Goal: Task Accomplishment & Management: Manage account settings

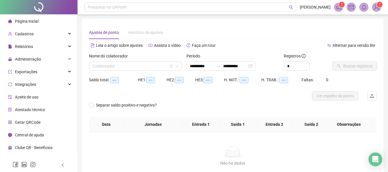
type input "**********"
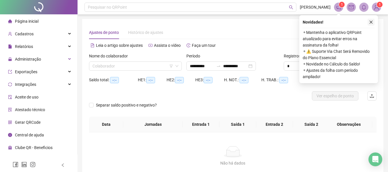
click at [372, 22] on icon "close" at bounding box center [371, 22] width 4 height 4
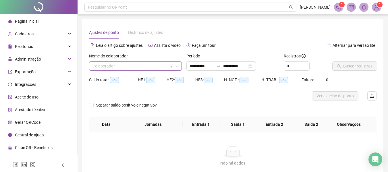
click at [146, 68] on input "search" at bounding box center [133, 66] width 81 height 9
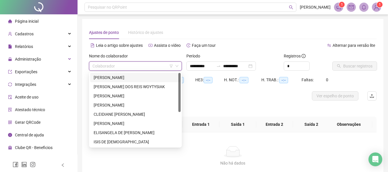
click at [239, 39] on div "**********" at bounding box center [233, 103] width 288 height 155
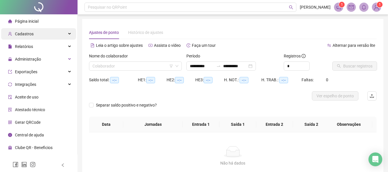
click at [33, 34] on div "Cadastros" at bounding box center [38, 33] width 75 height 11
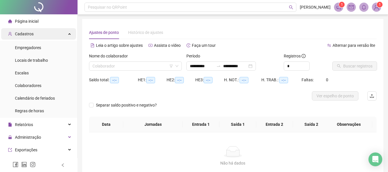
click at [26, 33] on span "Cadastros" at bounding box center [24, 34] width 19 height 5
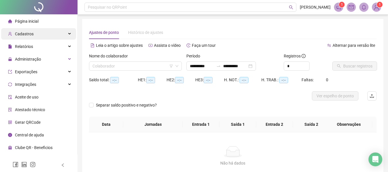
click at [26, 33] on span "Cadastros" at bounding box center [24, 34] width 19 height 5
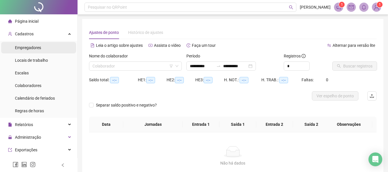
click at [38, 46] on span "Empregadores" at bounding box center [28, 47] width 26 height 5
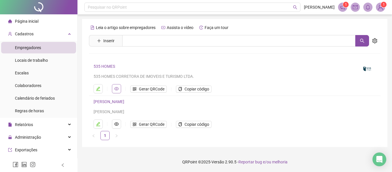
click at [120, 88] on button "button" at bounding box center [116, 88] width 9 height 9
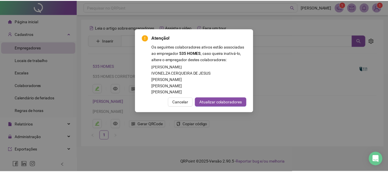
scroll to position [57, 0]
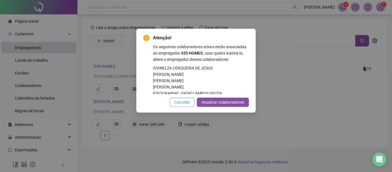
click at [187, 99] on button "Cancelar" at bounding box center [182, 102] width 25 height 9
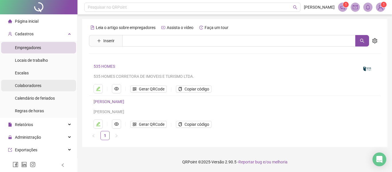
click at [34, 86] on span "Colaboradores" at bounding box center [28, 85] width 26 height 5
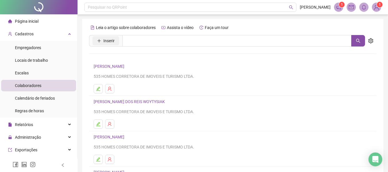
click at [112, 41] on span "Inserir" at bounding box center [108, 41] width 11 height 6
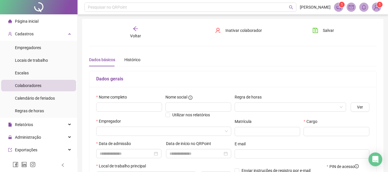
type input "*****"
click at [141, 110] on input "text" at bounding box center [129, 107] width 66 height 9
click at [113, 109] on input "**********" at bounding box center [129, 107] width 66 height 9
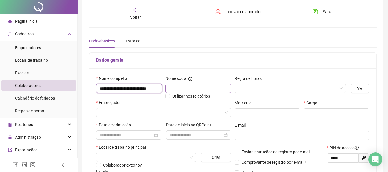
scroll to position [29, 0]
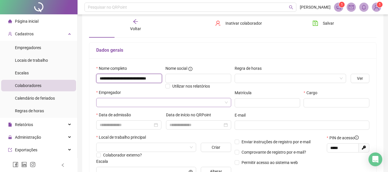
type input "**********"
click at [135, 104] on input "search" at bounding box center [161, 102] width 123 height 9
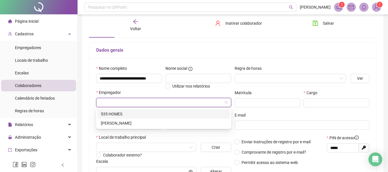
click at [114, 114] on div "535 HOMES" at bounding box center [164, 114] width 126 height 6
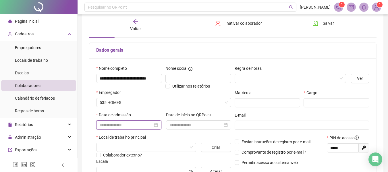
click at [114, 125] on input at bounding box center [126, 125] width 53 height 6
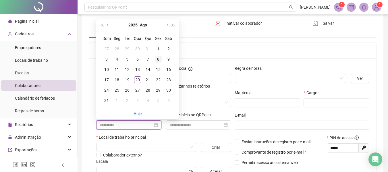
type input "**********"
click at [157, 59] on div "8" at bounding box center [158, 59] width 7 height 7
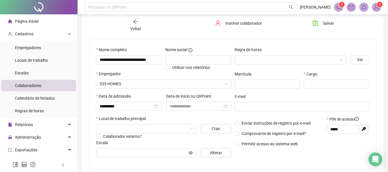
scroll to position [57, 0]
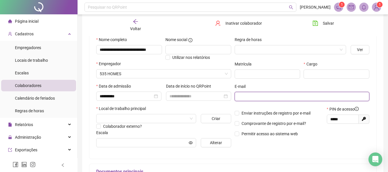
click at [250, 98] on input "text" at bounding box center [301, 96] width 127 height 6
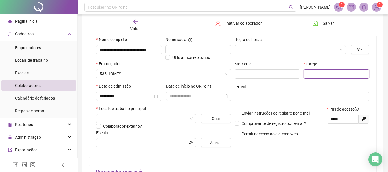
click at [311, 73] on input "text" at bounding box center [337, 74] width 66 height 9
click at [135, 118] on input "search" at bounding box center [144, 118] width 88 height 9
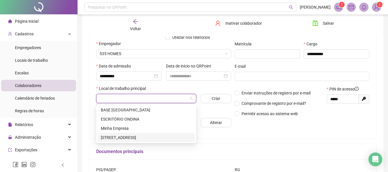
scroll to position [86, 0]
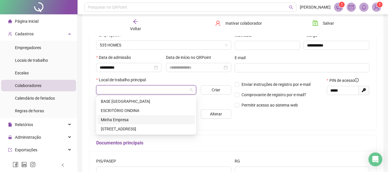
click at [127, 121] on div "Minha Empresa" at bounding box center [146, 120] width 91 height 6
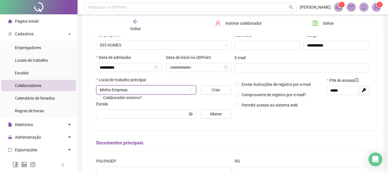
click at [127, 121] on div "**********" at bounding box center [164, 65] width 138 height 115
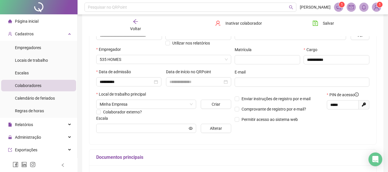
scroll to position [41, 0]
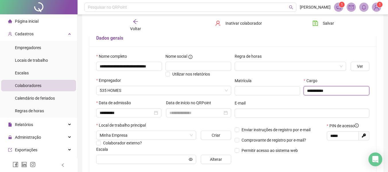
click at [337, 92] on input "**********" at bounding box center [337, 90] width 66 height 9
click at [337, 93] on input "**********" at bounding box center [337, 90] width 66 height 9
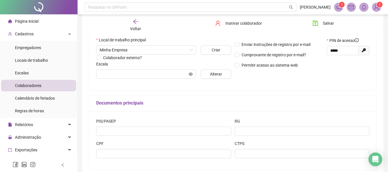
scroll to position [127, 0]
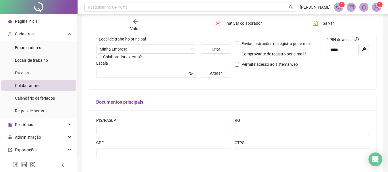
type input "**********"
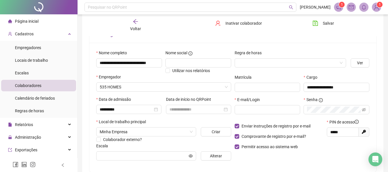
scroll to position [41, 0]
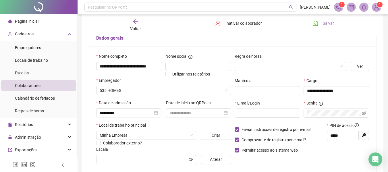
click at [317, 24] on icon "save" at bounding box center [316, 23] width 6 height 6
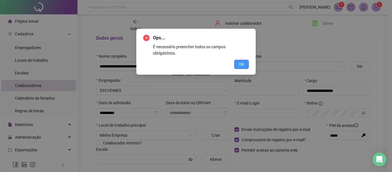
click at [240, 61] on span "OK" at bounding box center [241, 64] width 5 height 6
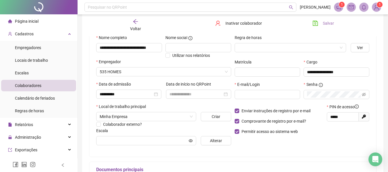
scroll to position [70, 0]
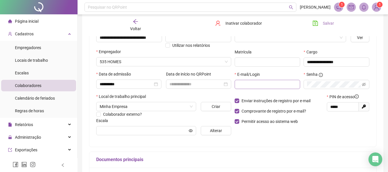
click at [254, 88] on span at bounding box center [268, 84] width 66 height 9
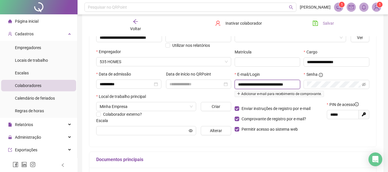
scroll to position [0, 5]
type input "**********"
click at [364, 84] on icon "eye-invisible" at bounding box center [364, 84] width 4 height 4
click at [364, 84] on icon "eye" at bounding box center [364, 84] width 4 height 4
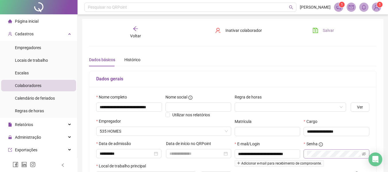
click at [329, 31] on span "Salvar" at bounding box center [328, 30] width 11 height 6
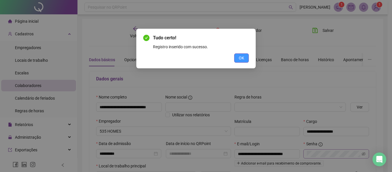
click at [247, 59] on button "OK" at bounding box center [241, 57] width 15 height 9
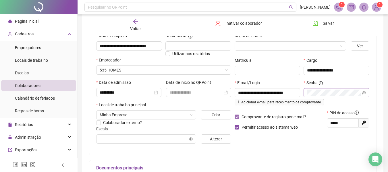
scroll to position [57, 0]
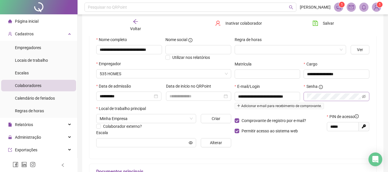
drag, startPoint x: 321, startPoint y: 22, endPoint x: 329, endPoint y: 37, distance: 17.0
click at [321, 21] on button "Salvar" at bounding box center [323, 23] width 30 height 9
click at [35, 45] on span "Empregadores" at bounding box center [28, 47] width 26 height 5
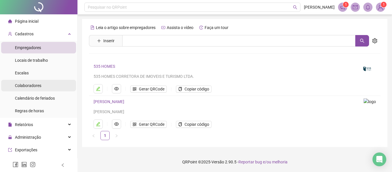
click at [36, 84] on span "Colaboradores" at bounding box center [28, 85] width 26 height 5
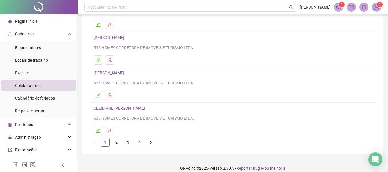
scroll to position [106, 0]
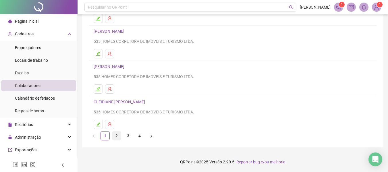
click at [118, 137] on link "2" at bounding box center [116, 136] width 9 height 9
click at [127, 138] on link "3" at bounding box center [128, 136] width 9 height 9
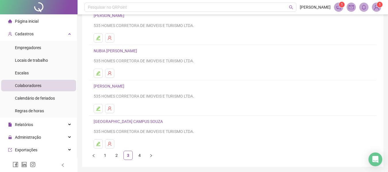
scroll to position [57, 0]
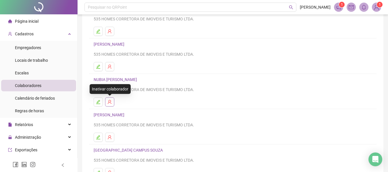
click at [109, 104] on icon "user-delete" at bounding box center [109, 102] width 5 height 5
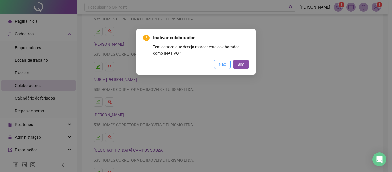
click at [221, 61] on button "Não" at bounding box center [222, 64] width 17 height 9
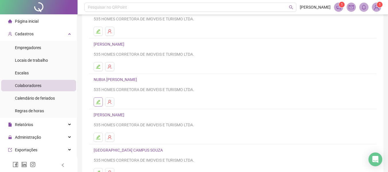
click at [97, 103] on icon "edit" at bounding box center [98, 102] width 4 height 4
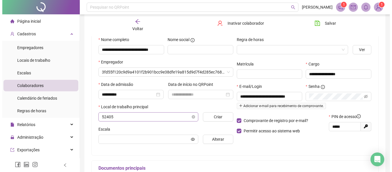
scroll to position [60, 0]
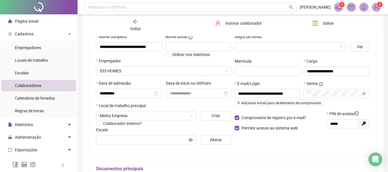
click at [373, 5] on img at bounding box center [376, 7] width 9 height 9
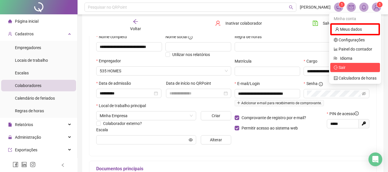
click at [342, 69] on span "Sair" at bounding box center [342, 67] width 7 height 5
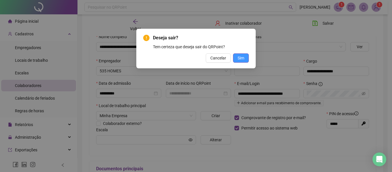
click at [239, 56] on span "Sim" at bounding box center [241, 58] width 7 height 6
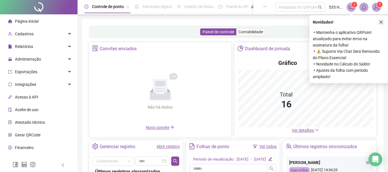
click at [381, 21] on icon "close" at bounding box center [381, 22] width 4 height 4
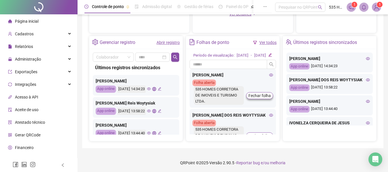
scroll to position [86, 0]
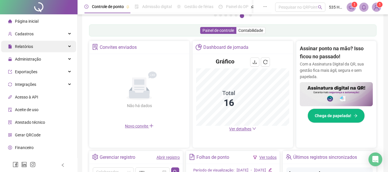
click at [29, 45] on span "Relatórios" at bounding box center [24, 46] width 18 height 5
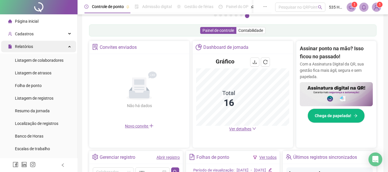
click at [29, 45] on span "Relatórios" at bounding box center [24, 46] width 18 height 5
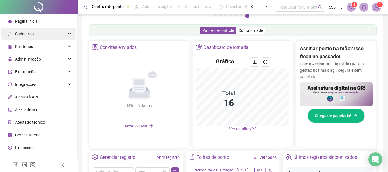
click at [30, 32] on span "Cadastros" at bounding box center [24, 34] width 19 height 5
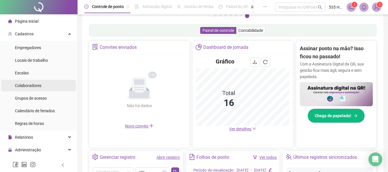
drag, startPoint x: 32, startPoint y: 83, endPoint x: 36, endPoint y: 83, distance: 4.0
click at [32, 83] on span "Colaboradores" at bounding box center [28, 85] width 26 height 5
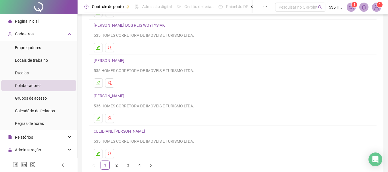
scroll to position [106, 0]
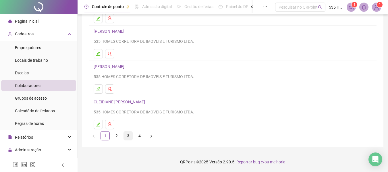
click at [128, 136] on link "3" at bounding box center [128, 136] width 9 height 9
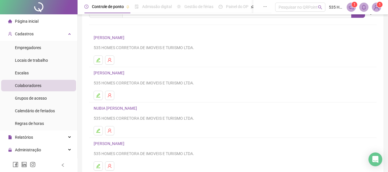
scroll to position [57, 0]
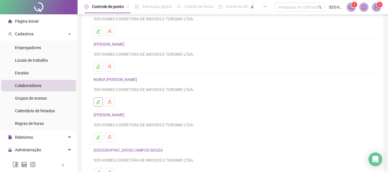
click at [97, 103] on icon "edit" at bounding box center [98, 102] width 4 height 4
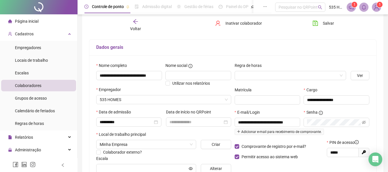
scroll to position [3, 0]
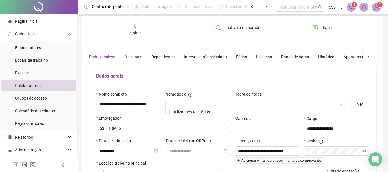
click at [130, 57] on div "Opcionais" at bounding box center [133, 57] width 18 height 6
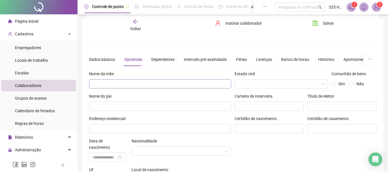
scroll to position [0, 0]
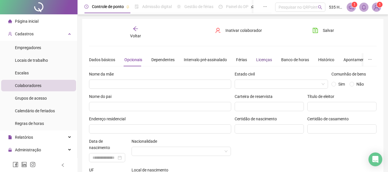
click at [259, 57] on div "Licenças" at bounding box center [264, 60] width 16 height 6
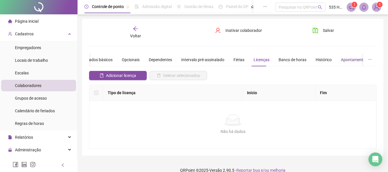
click at [353, 61] on div "Apontamentos" at bounding box center [354, 60] width 27 height 6
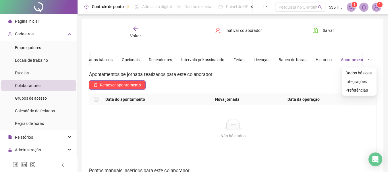
click at [373, 59] on button "button" at bounding box center [369, 59] width 13 height 13
click at [359, 90] on span "Preferências" at bounding box center [360, 90] width 28 height 6
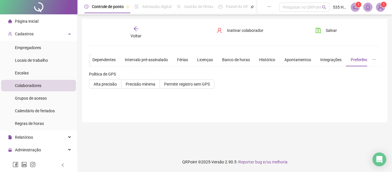
click at [140, 24] on div "**********" at bounding box center [235, 70] width 306 height 103
click at [136, 29] on icon "arrow-left" at bounding box center [136, 28] width 5 height 5
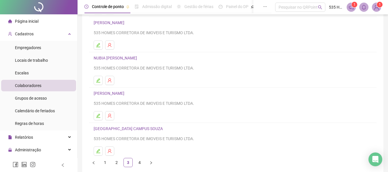
scroll to position [106, 0]
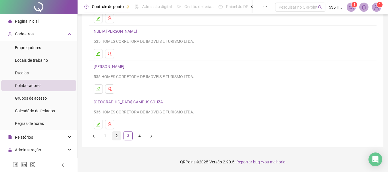
click at [116, 135] on link "2" at bounding box center [116, 136] width 9 height 9
click at [105, 134] on link "1" at bounding box center [105, 136] width 9 height 9
click at [99, 123] on icon "edit" at bounding box center [98, 124] width 4 height 4
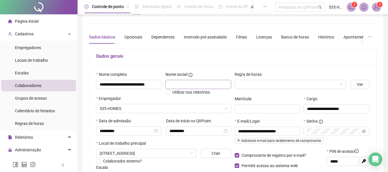
scroll to position [0, 0]
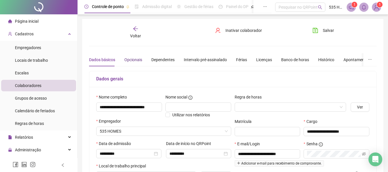
click at [132, 59] on div "Opcionais" at bounding box center [133, 60] width 18 height 6
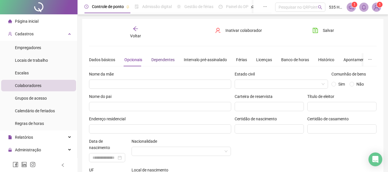
click at [158, 61] on div "Dependentes" at bounding box center [162, 60] width 23 height 6
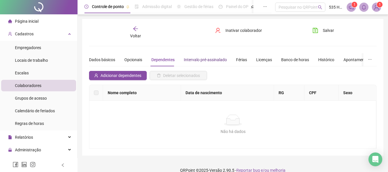
click at [202, 59] on div "Intervalo pré-assinalado" at bounding box center [205, 60] width 43 height 6
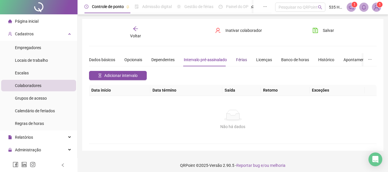
click at [236, 58] on div "Férias" at bounding box center [241, 60] width 11 height 6
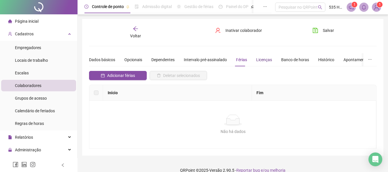
click at [257, 59] on div "Licenças" at bounding box center [264, 60] width 16 height 6
click at [284, 59] on div "Banco de horas" at bounding box center [295, 60] width 28 height 6
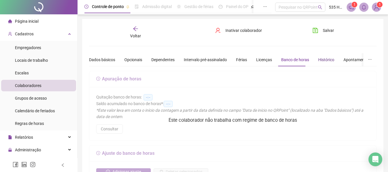
click at [323, 60] on div "Histórico" at bounding box center [326, 60] width 16 height 6
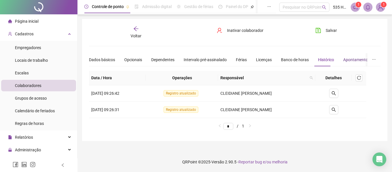
click at [354, 59] on div "Apontamentos" at bounding box center [357, 60] width 27 height 6
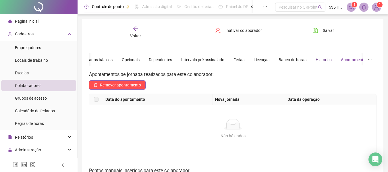
click at [322, 59] on div "Histórico" at bounding box center [324, 60] width 16 height 6
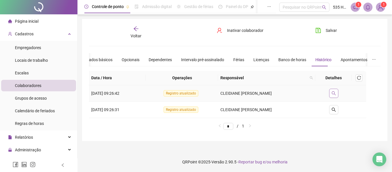
click at [335, 93] on icon "search" at bounding box center [334, 93] width 5 height 5
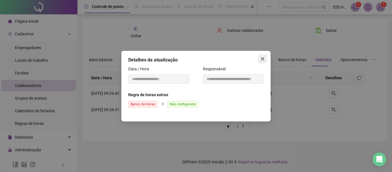
click at [260, 58] on span "Close" at bounding box center [262, 59] width 9 height 5
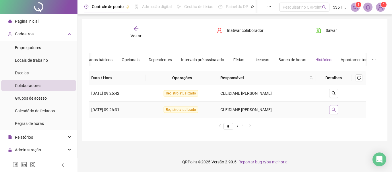
click at [335, 111] on icon "search" at bounding box center [334, 109] width 5 height 5
type input "**********"
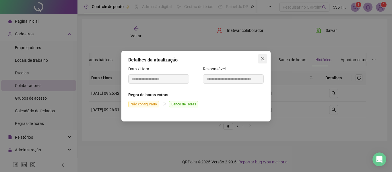
click at [263, 57] on icon "close" at bounding box center [263, 59] width 5 height 5
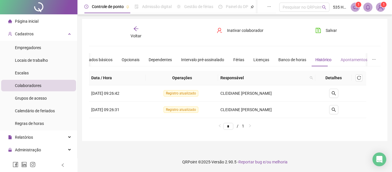
click at [353, 55] on div "Apontamentos" at bounding box center [354, 59] width 27 height 13
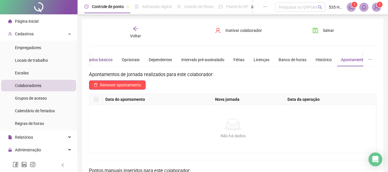
click at [96, 59] on div "Dados básicos" at bounding box center [99, 60] width 26 height 6
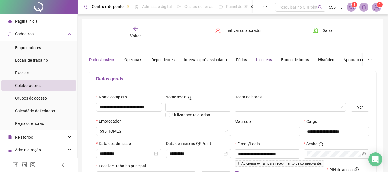
click at [262, 58] on div "Licenças" at bounding box center [264, 60] width 16 height 6
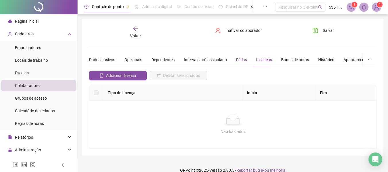
click at [237, 58] on div "Férias" at bounding box center [241, 60] width 11 height 6
click at [282, 59] on div "Banco de horas" at bounding box center [295, 60] width 28 height 6
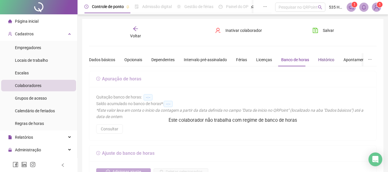
click at [326, 59] on div "Histórico" at bounding box center [326, 60] width 16 height 6
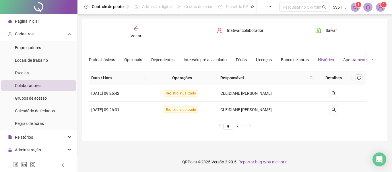
click at [349, 61] on div "Apontamentos" at bounding box center [357, 60] width 27 height 6
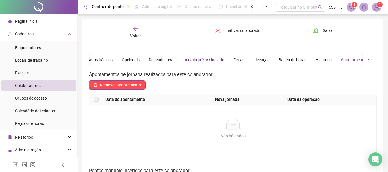
click at [198, 62] on div "Intervalo pré-assinalado" at bounding box center [202, 60] width 43 height 6
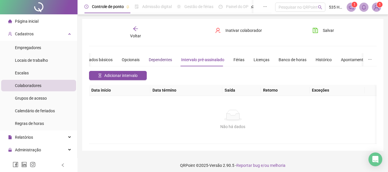
click at [155, 57] on div "Dependentes" at bounding box center [160, 60] width 23 height 6
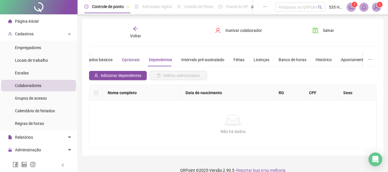
click at [128, 59] on div "Opcionais" at bounding box center [131, 60] width 18 height 6
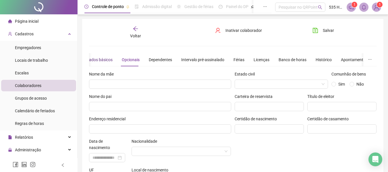
click at [102, 58] on div "Dados básicos" at bounding box center [99, 60] width 26 height 6
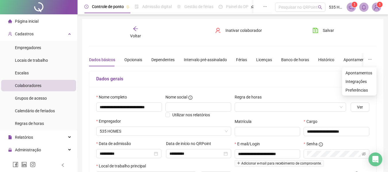
click at [369, 57] on button "button" at bounding box center [369, 59] width 13 height 13
click at [366, 82] on span "Integrações" at bounding box center [360, 81] width 28 height 6
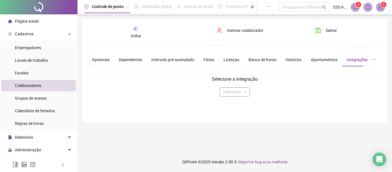
click at [248, 93] on div "Selecionar" at bounding box center [235, 91] width 30 height 9
click at [103, 57] on div "Opcionais" at bounding box center [101, 60] width 18 height 6
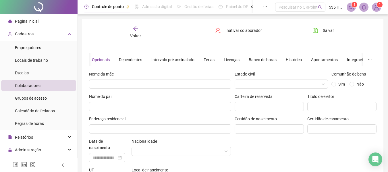
click at [134, 30] on icon "arrow-left" at bounding box center [136, 29] width 6 height 6
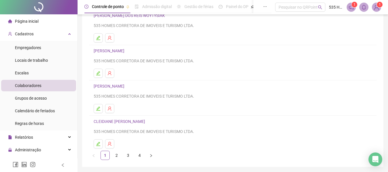
scroll to position [106, 0]
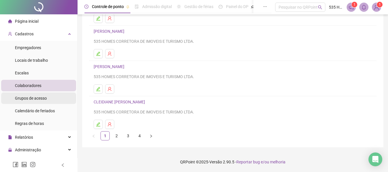
click at [31, 98] on span "Grupos de acesso" at bounding box center [31, 98] width 32 height 5
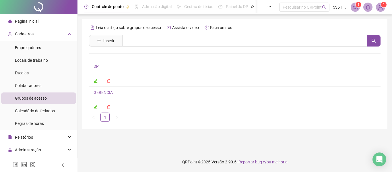
click at [97, 110] on li "GERENCIA" at bounding box center [235, 100] width 292 height 26
click at [96, 107] on icon "edit" at bounding box center [96, 107] width 4 height 4
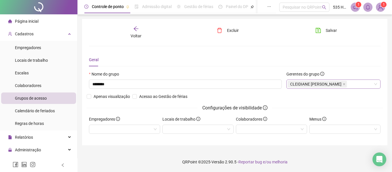
click at [368, 86] on div "CLEIDIANE [PERSON_NAME]" at bounding box center [334, 84] width 94 height 9
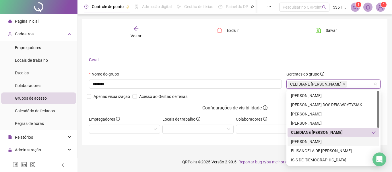
scroll to position [57, 0]
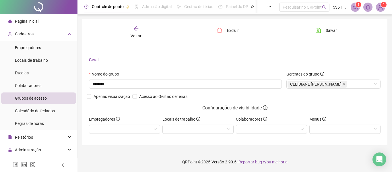
click at [204, 67] on div "Geral Nome do grupo ******** Gerentes do grupo CLEIDIANE MARIA SOARES DA SILVA …" at bounding box center [235, 95] width 292 height 85
click at [266, 129] on div at bounding box center [271, 129] width 71 height 9
click at [152, 108] on div "Configurações de visibilidade" at bounding box center [235, 107] width 296 height 7
click at [153, 131] on div at bounding box center [124, 129] width 71 height 9
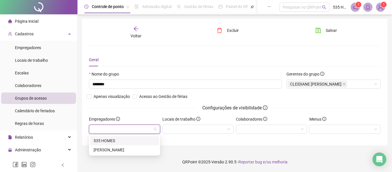
click at [113, 139] on div "535 HOMES" at bounding box center [125, 141] width 62 height 6
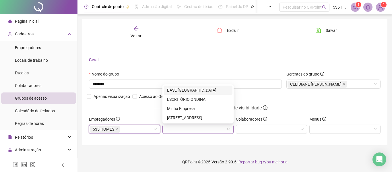
click at [227, 128] on div at bounding box center [198, 129] width 71 height 9
click at [188, 100] on div "ESCRITÓRIO ONDINA" at bounding box center [198, 99] width 62 height 6
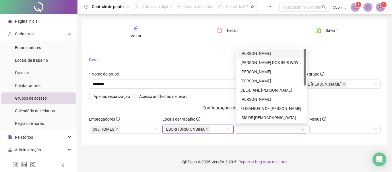
click at [278, 130] on div at bounding box center [271, 129] width 71 height 9
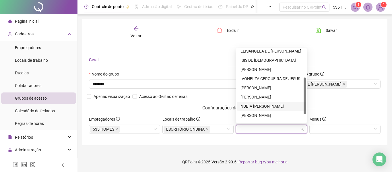
click at [266, 102] on div "NUBIA [PERSON_NAME]" at bounding box center [271, 106] width 69 height 9
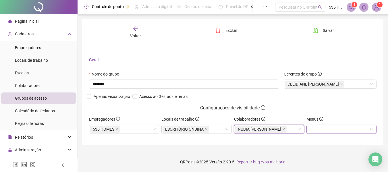
click at [334, 129] on div at bounding box center [342, 129] width 70 height 9
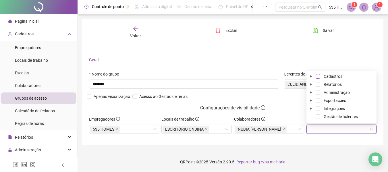
click at [317, 76] on span at bounding box center [318, 76] width 5 height 5
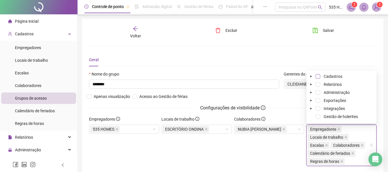
click at [317, 75] on span at bounding box center [318, 76] width 5 height 5
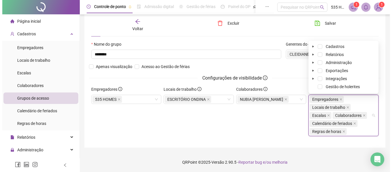
scroll to position [30, 0]
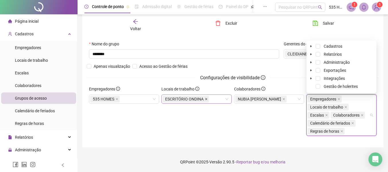
click at [206, 99] on icon "close" at bounding box center [206, 99] width 3 height 3
click at [294, 80] on div "Configurações de visibilidade" at bounding box center [233, 77] width 292 height 7
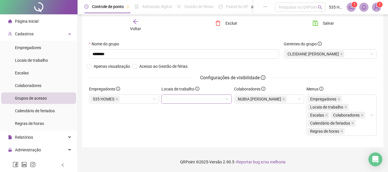
click at [135, 22] on icon "arrow-left" at bounding box center [136, 22] width 6 height 6
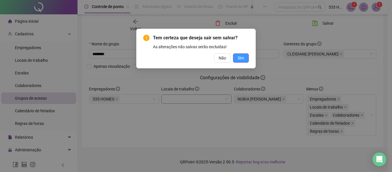
click at [234, 57] on button "Sim" at bounding box center [241, 57] width 16 height 9
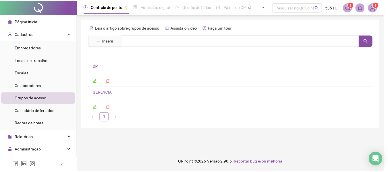
scroll to position [0, 0]
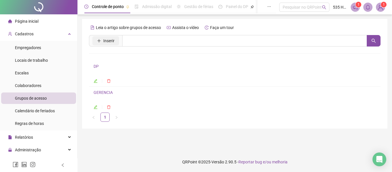
click at [111, 38] on span "Inserir" at bounding box center [108, 41] width 11 height 6
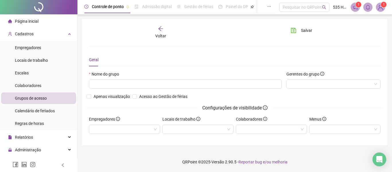
click at [172, 89] on div "Nome do grupo" at bounding box center [186, 82] width 198 height 22
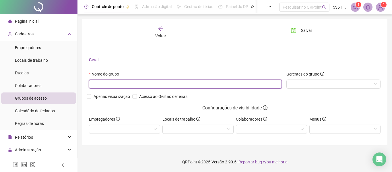
click at [174, 83] on input "text" at bounding box center [185, 84] width 193 height 9
drag, startPoint x: 111, startPoint y: 87, endPoint x: 61, endPoint y: 87, distance: 49.7
click at [61, 87] on div "Página inicial Cadastros Empregadores Locais de trabalho Escalas Colaboradores …" at bounding box center [196, 86] width 392 height 172
paste input "**********"
click at [307, 86] on div at bounding box center [334, 84] width 94 height 9
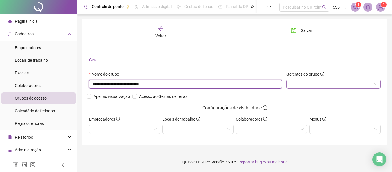
type input "**********"
drag, startPoint x: 188, startPoint y: 86, endPoint x: 64, endPoint y: 78, distance: 124.1
click at [65, 78] on div "**********" at bounding box center [196, 86] width 392 height 172
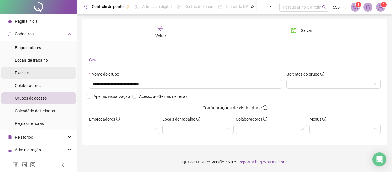
click at [64, 78] on li "Escalas" at bounding box center [38, 72] width 75 height 11
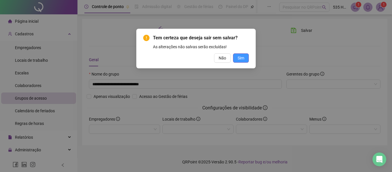
click at [237, 58] on button "Sim" at bounding box center [241, 57] width 16 height 9
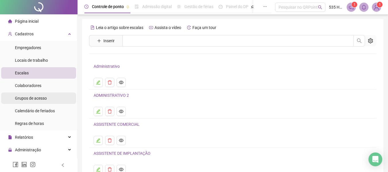
click at [27, 97] on span "Grupos de acesso" at bounding box center [31, 98] width 32 height 5
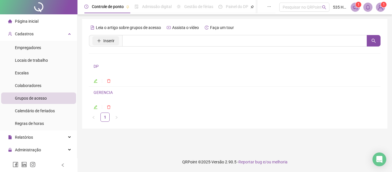
click at [115, 44] on button "Inserir" at bounding box center [106, 40] width 27 height 9
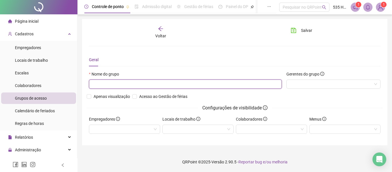
click at [203, 82] on input "text" at bounding box center [185, 84] width 193 height 9
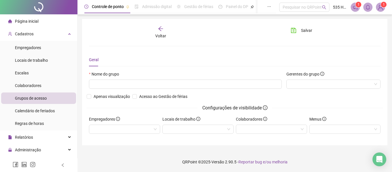
click at [307, 101] on div "Nome do grupo Gerentes do grupo Apenas visualização Acesso ao Gestão de férias …" at bounding box center [235, 93] width 296 height 45
click at [160, 24] on div "Voltar Salvar Geral Nome do grupo Gerentes do grupo Apenas visualização Acesso …" at bounding box center [235, 82] width 306 height 126
click at [164, 29] on div "Voltar" at bounding box center [160, 32] width 45 height 13
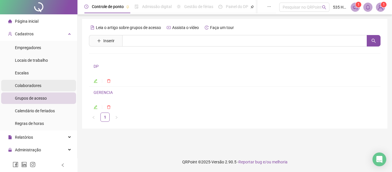
click at [29, 87] on span "Colaboradores" at bounding box center [28, 85] width 26 height 5
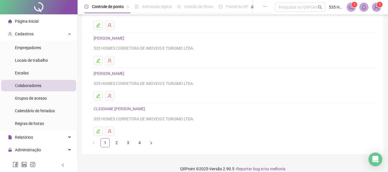
scroll to position [106, 0]
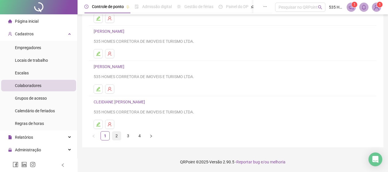
click at [115, 136] on link "2" at bounding box center [116, 136] width 9 height 9
click at [126, 135] on link "3" at bounding box center [128, 136] width 9 height 9
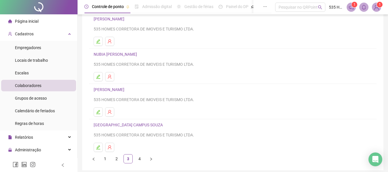
scroll to position [86, 0]
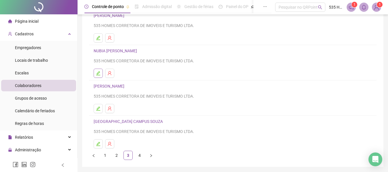
click at [100, 74] on icon "edit" at bounding box center [98, 73] width 5 height 5
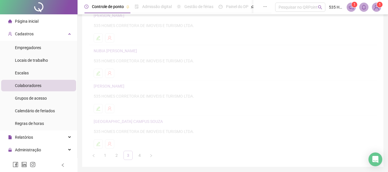
scroll to position [89, 0]
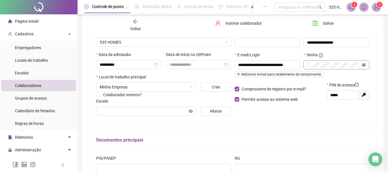
click at [363, 65] on icon "eye-invisible" at bounding box center [364, 65] width 4 height 4
click at [362, 66] on icon "eye" at bounding box center [364, 65] width 4 height 4
click at [364, 65] on icon "eye-invisible" at bounding box center [364, 64] width 4 height 3
click at [364, 65] on icon "eye" at bounding box center [364, 64] width 4 height 3
click at [29, 101] on div "Grupos de acesso" at bounding box center [31, 98] width 32 height 11
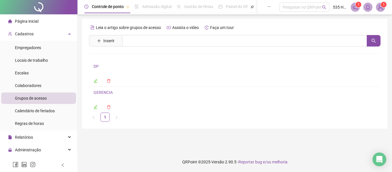
click at [103, 92] on link "GERENCIA" at bounding box center [103, 92] width 19 height 5
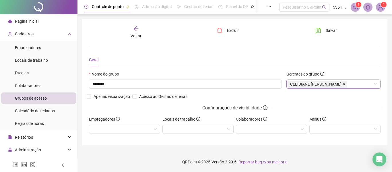
click at [346, 84] on icon "close" at bounding box center [344, 84] width 2 height 2
click at [357, 77] on div "Gerentes do grupo" at bounding box center [334, 75] width 94 height 9
click at [373, 83] on div at bounding box center [334, 84] width 94 height 9
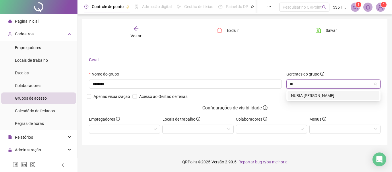
type input "***"
click at [340, 96] on div "NUBIA [PERSON_NAME]" at bounding box center [333, 96] width 85 height 6
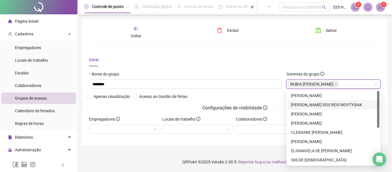
click at [369, 36] on div "Voltar Excluir Salvar" at bounding box center [235, 32] width 296 height 13
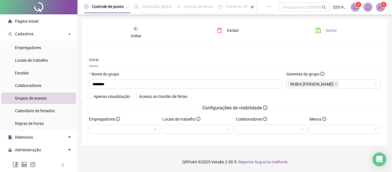
click at [325, 30] on button "Salvar" at bounding box center [326, 30] width 30 height 9
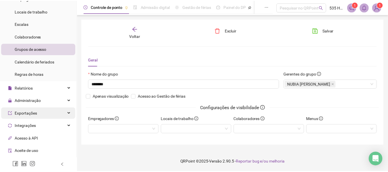
scroll to position [57, 0]
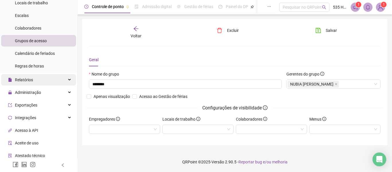
click at [47, 78] on div "Relatórios" at bounding box center [38, 79] width 75 height 11
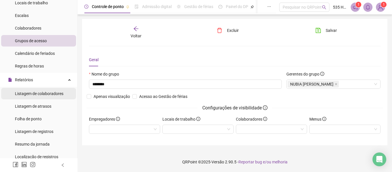
click at [46, 93] on span "Listagem de colaboradores" at bounding box center [39, 93] width 49 height 5
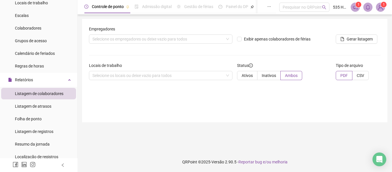
drag, startPoint x: 44, startPoint y: 91, endPoint x: 52, endPoint y: 93, distance: 7.9
click at [44, 91] on span "Listagem de colaboradores" at bounding box center [39, 93] width 49 height 5
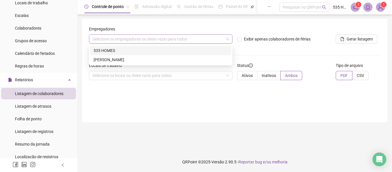
click at [146, 39] on div "Selecione os empregadores ou deixe vazio para todos" at bounding box center [161, 38] width 144 height 9
click at [123, 53] on div "535 HOMES" at bounding box center [161, 50] width 134 height 6
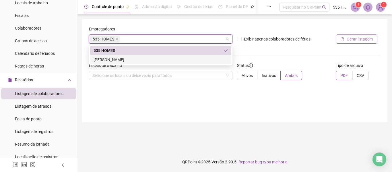
drag, startPoint x: 350, startPoint y: 38, endPoint x: 354, endPoint y: 47, distance: 8.8
click at [350, 39] on span "Gerar listagem" at bounding box center [360, 39] width 26 height 6
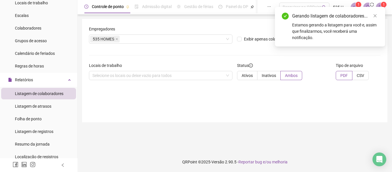
click at [324, 27] on div "Estamos gerando a listagem para você e, assim que finalizarmos, você receberá u…" at bounding box center [335, 31] width 86 height 19
click at [377, 15] on icon "close" at bounding box center [375, 16] width 4 height 4
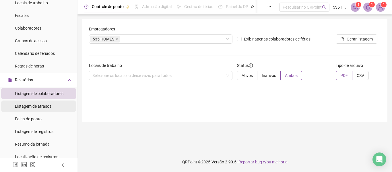
click at [40, 105] on span "Listagem de atrasos" at bounding box center [33, 106] width 36 height 5
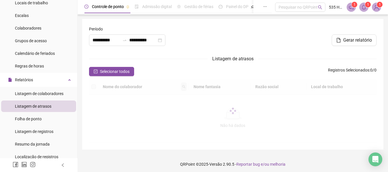
type input "**********"
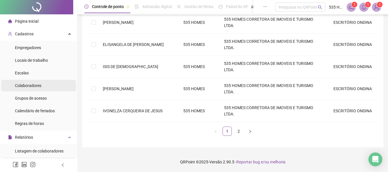
click at [41, 86] on li "Colaboradores" at bounding box center [38, 85] width 75 height 11
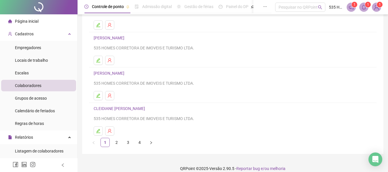
scroll to position [106, 0]
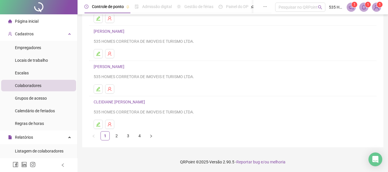
drag, startPoint x: 99, startPoint y: 123, endPoint x: 158, endPoint y: 124, distance: 58.6
click at [99, 123] on icon "edit" at bounding box center [98, 124] width 4 height 4
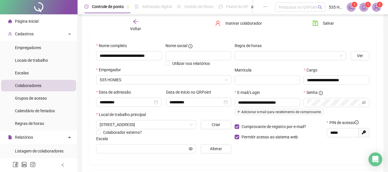
scroll to position [51, 0]
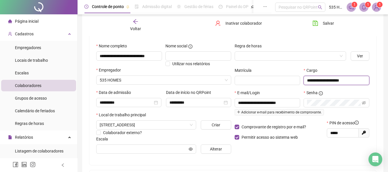
drag, startPoint x: 362, startPoint y: 80, endPoint x: 301, endPoint y: 78, distance: 61.2
click at [301, 78] on div "**********" at bounding box center [302, 78] width 138 height 22
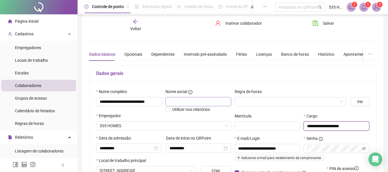
scroll to position [0, 0]
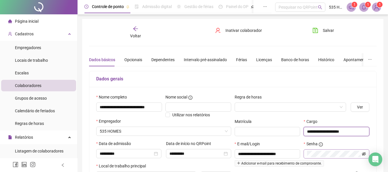
click at [365, 153] on icon "eye-invisible" at bounding box center [364, 154] width 4 height 4
click at [365, 153] on icon "eye" at bounding box center [364, 153] width 4 height 3
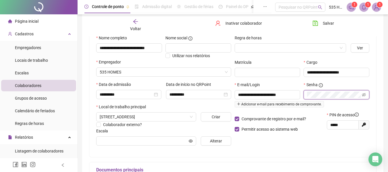
scroll to position [70, 0]
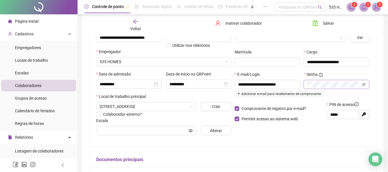
click at [135, 19] on div "Voltar Inativar colaborador Salvar" at bounding box center [233, 25] width 292 height 22
click at [134, 21] on icon "arrow-left" at bounding box center [135, 21] width 5 height 5
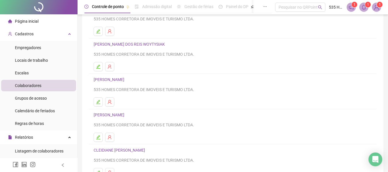
scroll to position [106, 0]
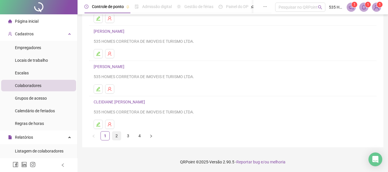
click at [117, 135] on link "2" at bounding box center [116, 136] width 9 height 9
click at [128, 135] on link "3" at bounding box center [128, 136] width 9 height 9
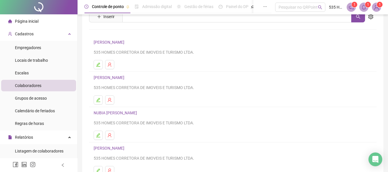
scroll to position [57, 0]
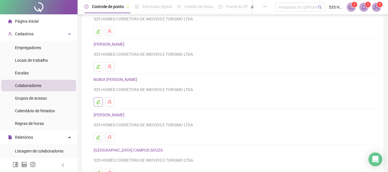
click at [97, 101] on icon "edit" at bounding box center [98, 102] width 5 height 5
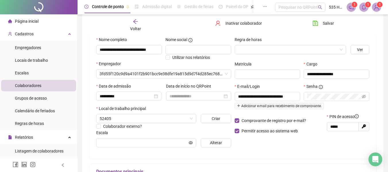
scroll to position [60, 0]
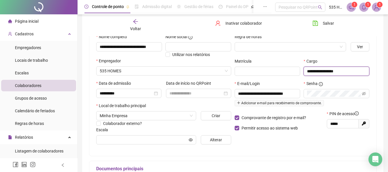
drag, startPoint x: 352, startPoint y: 71, endPoint x: 285, endPoint y: 77, distance: 66.9
click at [285, 77] on div "**********" at bounding box center [302, 69] width 138 height 22
paste input "****"
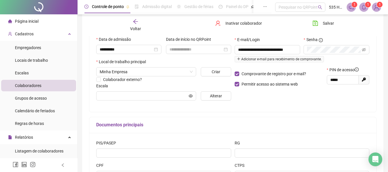
scroll to position [118, 0]
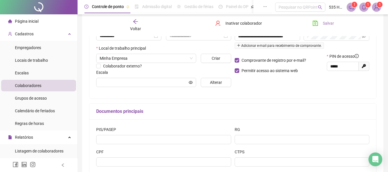
type input "**********"
click at [323, 25] on span "Salvar" at bounding box center [328, 23] width 11 height 6
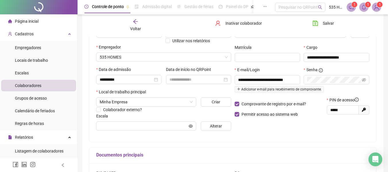
scroll to position [41, 0]
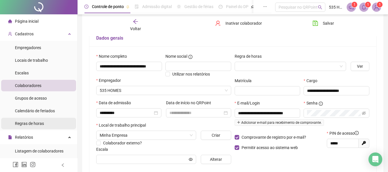
click at [40, 126] on div "Regras de horas" at bounding box center [29, 123] width 29 height 11
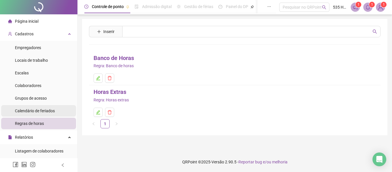
click at [44, 109] on span "Calendário de feriados" at bounding box center [35, 111] width 40 height 5
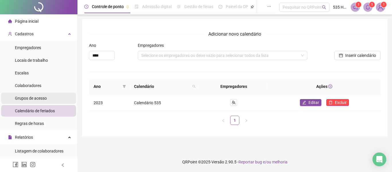
click at [44, 97] on span "Grupos de acesso" at bounding box center [31, 98] width 32 height 5
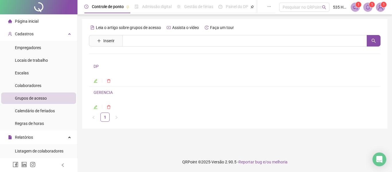
click at [96, 108] on icon "edit" at bounding box center [96, 107] width 4 height 4
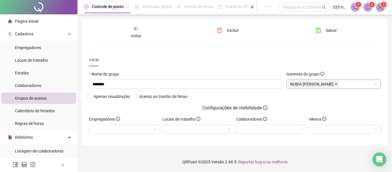
click at [338, 83] on icon "close" at bounding box center [336, 84] width 3 height 3
click at [375, 84] on div at bounding box center [334, 84] width 94 height 9
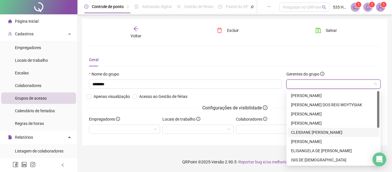
click at [317, 134] on div "CLEIDIANE [PERSON_NAME]" at bounding box center [333, 132] width 85 height 6
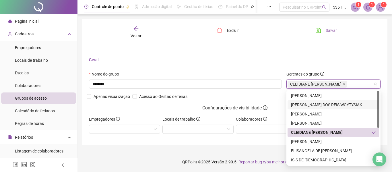
click at [326, 26] on button "Salvar" at bounding box center [326, 30] width 30 height 9
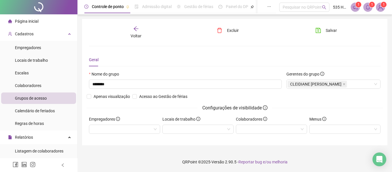
click at [341, 7] on span "535 HOMES" at bounding box center [340, 7] width 14 height 6
click at [385, 5] on sup "1" at bounding box center [384, 5] width 6 height 6
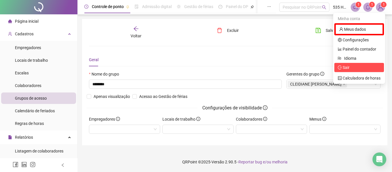
click at [345, 67] on span "Sair" at bounding box center [346, 67] width 7 height 5
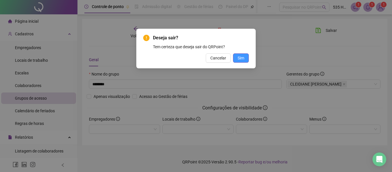
click at [244, 57] on span "Sim" at bounding box center [241, 58] width 7 height 6
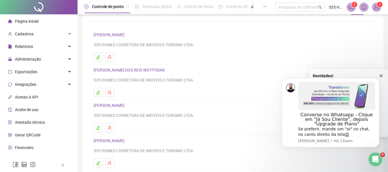
scroll to position [86, 0]
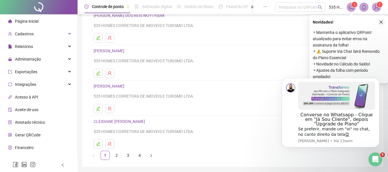
click at [382, 21] on icon "close" at bounding box center [381, 22] width 4 height 4
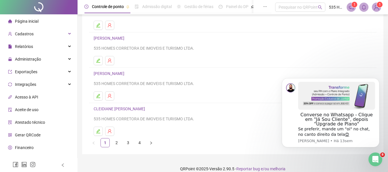
scroll to position [106, 0]
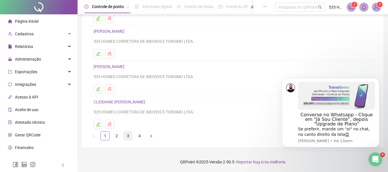
click at [128, 133] on link "3" at bounding box center [128, 136] width 9 height 9
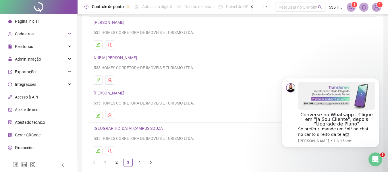
scroll to position [48, 0]
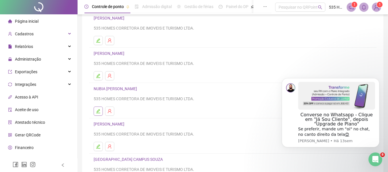
click at [98, 111] on icon "edit" at bounding box center [98, 111] width 4 height 4
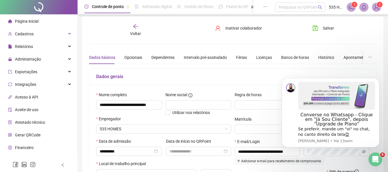
scroll to position [0, 0]
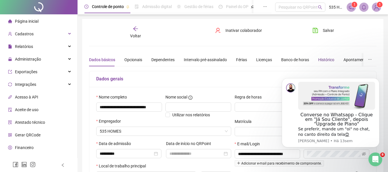
click at [319, 59] on div "Histórico" at bounding box center [326, 60] width 16 height 6
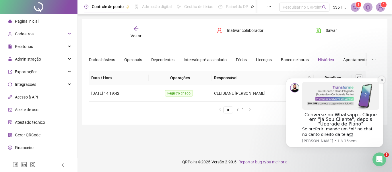
click at [384, 81] on icon "Dismiss notification" at bounding box center [382, 79] width 3 height 3
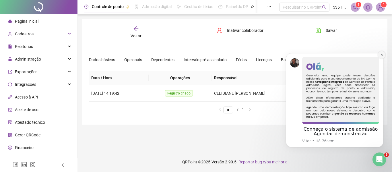
click at [383, 55] on icon "Dismiss notification" at bounding box center [382, 54] width 3 height 3
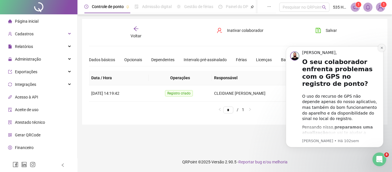
click at [381, 48] on icon "Dismiss notification" at bounding box center [382, 47] width 3 height 3
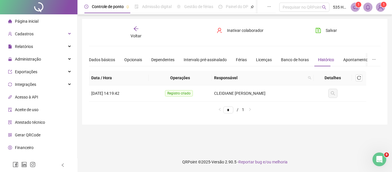
click at [135, 30] on icon "arrow-left" at bounding box center [136, 29] width 6 height 6
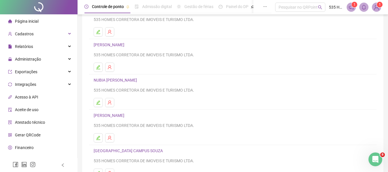
scroll to position [57, 0]
click at [97, 102] on icon "edit" at bounding box center [98, 102] width 4 height 4
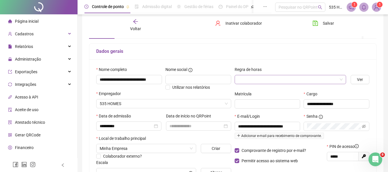
scroll to position [0, 0]
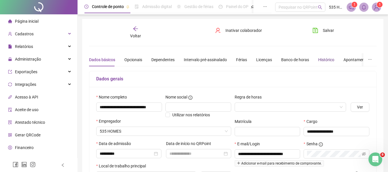
click at [321, 60] on div "Histórico" at bounding box center [326, 60] width 16 height 6
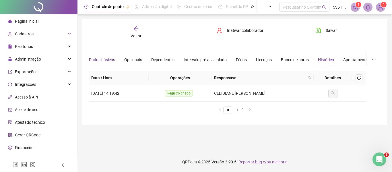
click at [107, 59] on div "Dados básicos" at bounding box center [102, 60] width 26 height 6
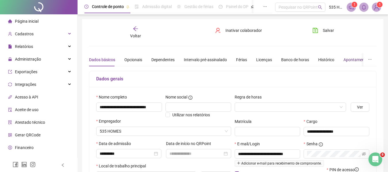
click at [351, 61] on div "Apontamentos" at bounding box center [357, 60] width 27 height 6
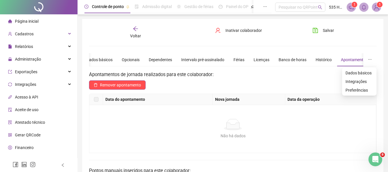
click at [369, 58] on icon "ellipsis" at bounding box center [370, 59] width 4 height 4
click at [357, 81] on span "Integrações" at bounding box center [360, 81] width 28 height 6
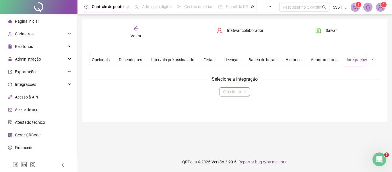
click at [244, 91] on span at bounding box center [235, 92] width 24 height 9
click at [247, 90] on div "Selecionar" at bounding box center [235, 91] width 30 height 9
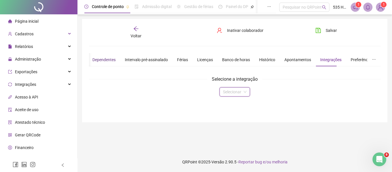
click at [106, 61] on div "Dependentes" at bounding box center [104, 60] width 23 height 6
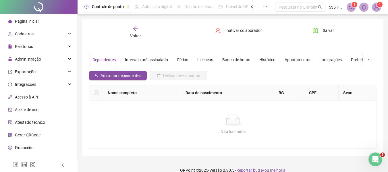
click at [134, 29] on icon "arrow-left" at bounding box center [135, 28] width 5 height 5
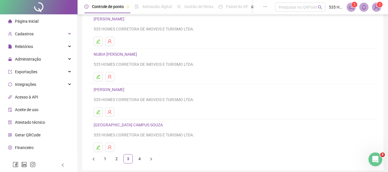
scroll to position [86, 0]
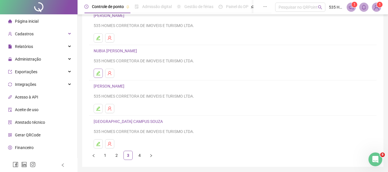
click at [98, 72] on icon "edit" at bounding box center [98, 73] width 5 height 5
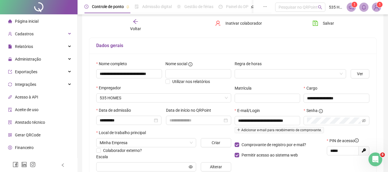
scroll to position [32, 0]
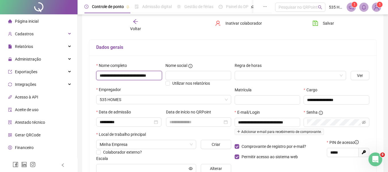
click at [144, 75] on input "**********" at bounding box center [129, 75] width 66 height 9
drag, startPoint x: 99, startPoint y: 75, endPoint x: 175, endPoint y: 75, distance: 75.8
click at [175, 75] on div "**********" at bounding box center [164, 74] width 138 height 24
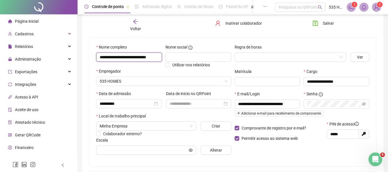
scroll to position [60, 0]
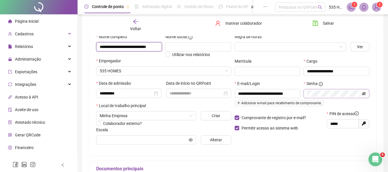
click at [365, 93] on icon "eye-invisible" at bounding box center [364, 93] width 4 height 3
click at [364, 93] on icon "eye" at bounding box center [364, 93] width 4 height 3
click at [363, 93] on icon "eye-invisible" at bounding box center [364, 94] width 4 height 4
click at [363, 93] on icon "eye" at bounding box center [364, 94] width 4 height 4
click at [363, 93] on icon "eye-invisible" at bounding box center [364, 94] width 4 height 4
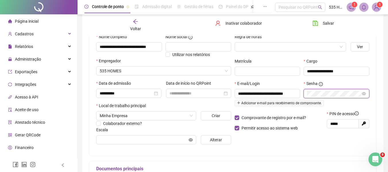
click at [363, 93] on icon "eye" at bounding box center [364, 94] width 4 height 4
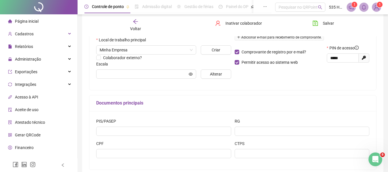
scroll to position [41, 0]
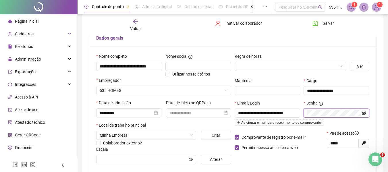
click at [362, 112] on icon "eye-invisible" at bounding box center [364, 113] width 4 height 4
click at [362, 112] on icon "eye" at bounding box center [364, 113] width 4 height 4
click at [365, 113] on icon "eye-invisible" at bounding box center [364, 113] width 4 height 4
click at [363, 111] on icon "eye" at bounding box center [364, 113] width 4 height 4
click at [364, 111] on icon "eye-invisible" at bounding box center [364, 113] width 4 height 4
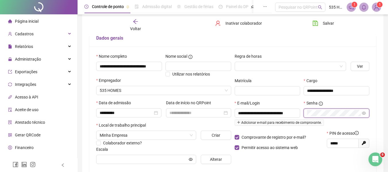
click at [364, 111] on icon "eye" at bounding box center [364, 113] width 4 height 4
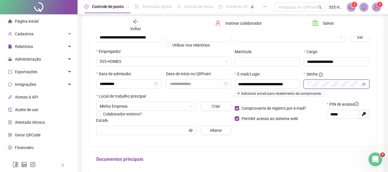
scroll to position [70, 0]
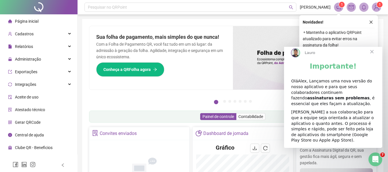
click at [371, 56] on span "Fechar" at bounding box center [372, 51] width 21 height 21
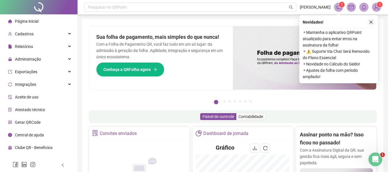
click at [371, 21] on icon "close" at bounding box center [371, 22] width 4 height 4
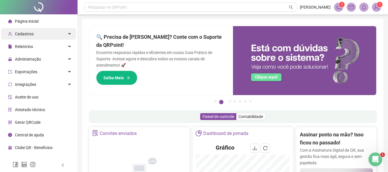
click at [28, 32] on span "Cadastros" at bounding box center [24, 34] width 19 height 5
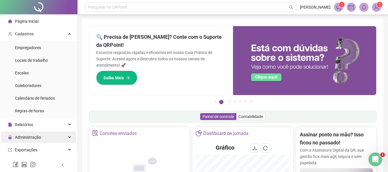
click at [28, 136] on span "Administração" at bounding box center [28, 137] width 26 height 5
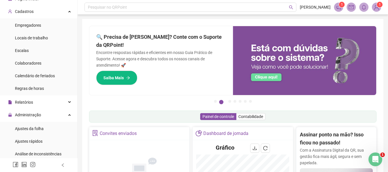
scroll to position [57, 0]
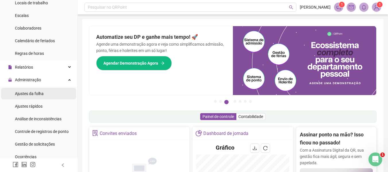
click at [26, 94] on span "Ajustes da folha" at bounding box center [29, 93] width 29 height 5
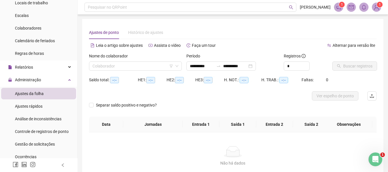
type input "**********"
click at [159, 64] on input "search" at bounding box center [133, 66] width 81 height 9
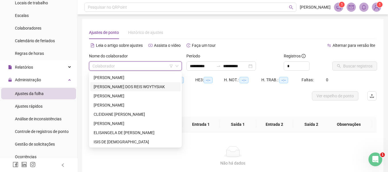
click at [116, 86] on div "[PERSON_NAME] DOS REIS WOYTYSIAK" at bounding box center [136, 87] width 84 height 6
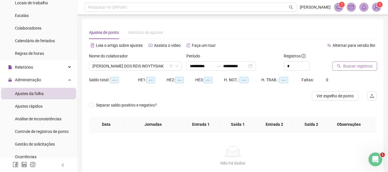
click at [362, 69] on span "Buscar registros" at bounding box center [357, 66] width 29 height 6
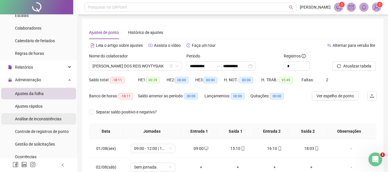
click at [42, 119] on span "Análise de inconsistências" at bounding box center [38, 119] width 47 height 5
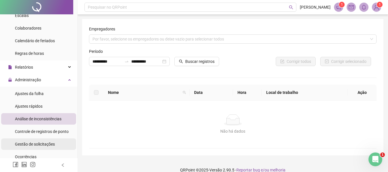
scroll to position [86, 0]
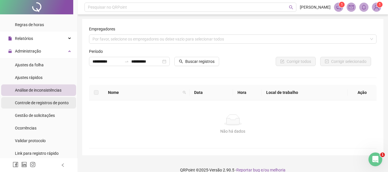
click at [42, 105] on span "Controle de registros de ponto" at bounding box center [42, 103] width 54 height 5
